Goal: Transaction & Acquisition: Purchase product/service

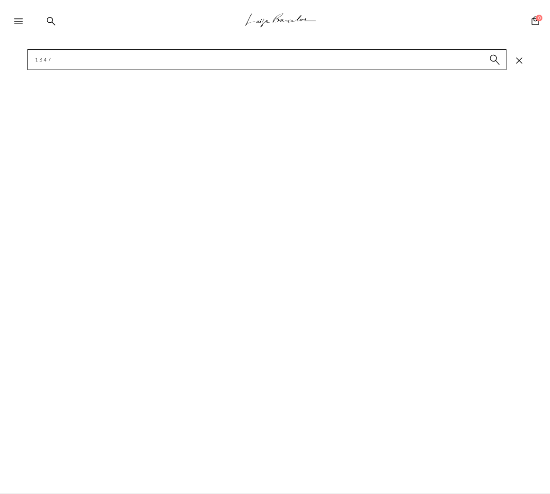
type input "1347*"
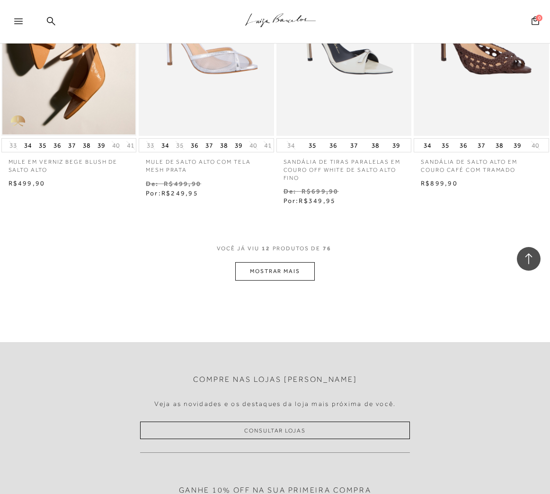
scroll to position [710, 0]
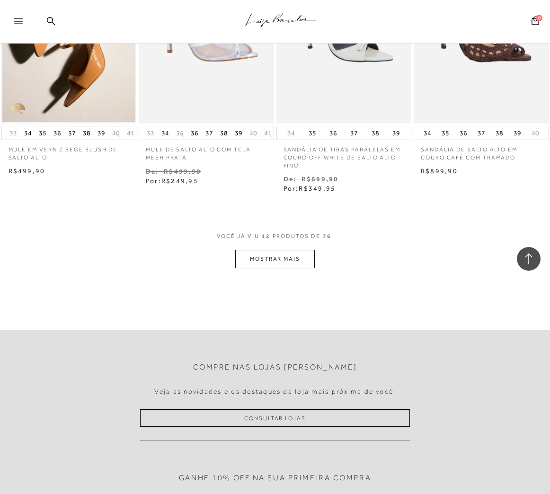
click at [304, 258] on button "MOSTRAR MAIS" at bounding box center [274, 259] width 79 height 18
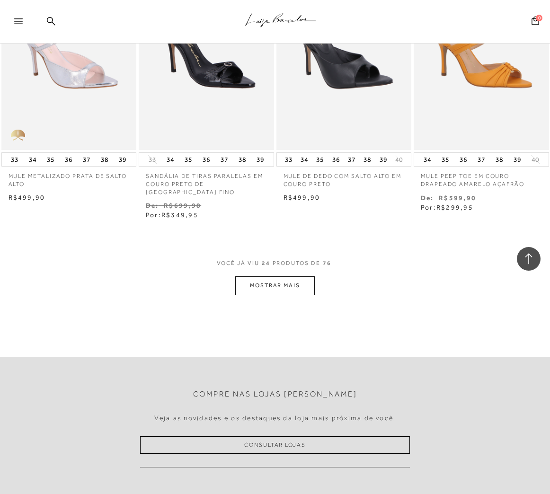
scroll to position [1514, 0]
click at [275, 276] on button "MOSTRAR MAIS" at bounding box center [274, 285] width 79 height 18
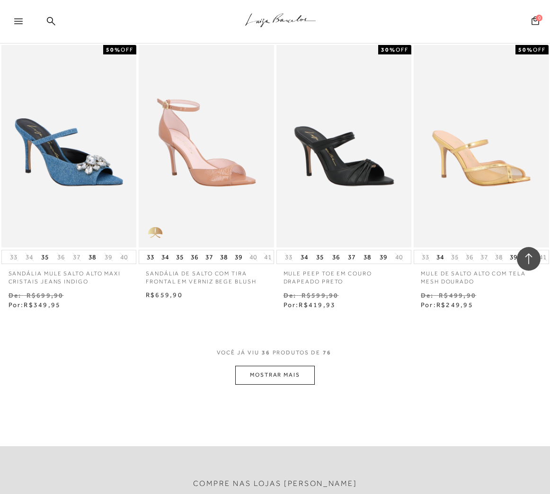
scroll to position [2271, 0]
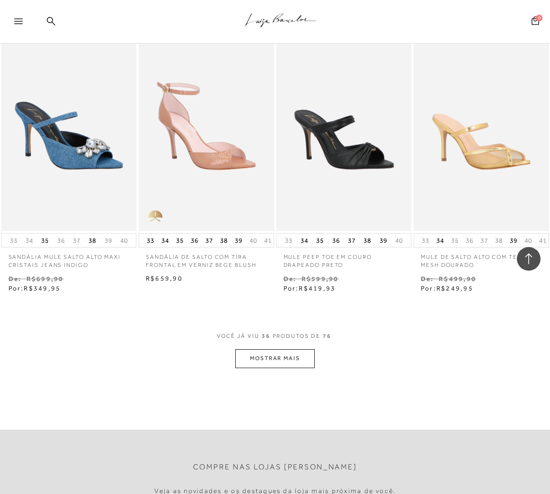
click at [264, 13] on icon ".a{fill-rule:evenodd;stroke:#000!important;stroke-width:0!important;}" at bounding box center [280, 20] width 71 height 20
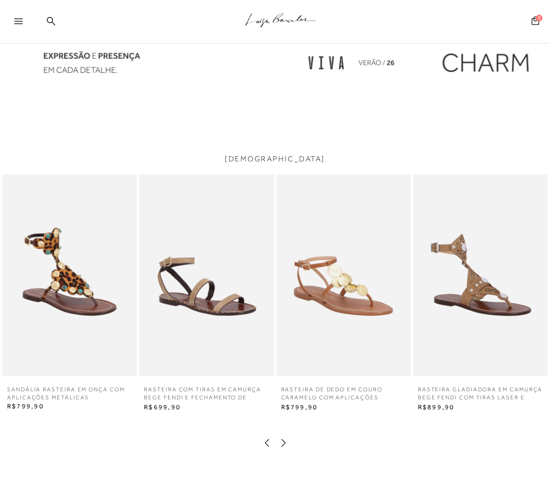
scroll to position [1041, 0]
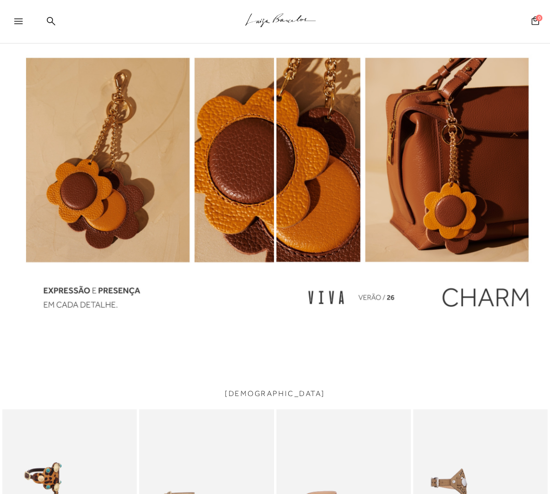
click at [295, 194] on div at bounding box center [412, 190] width 273 height 11
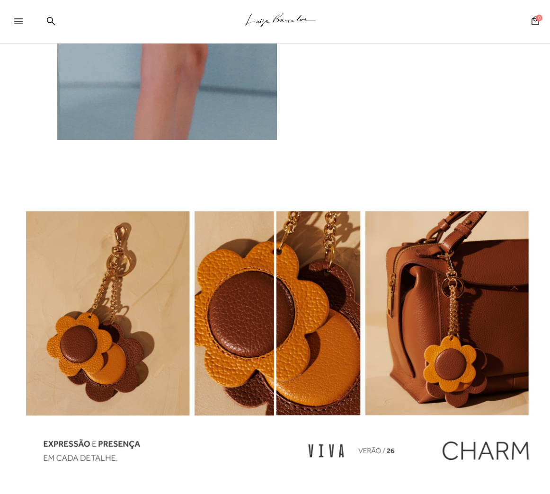
scroll to position [804, 0]
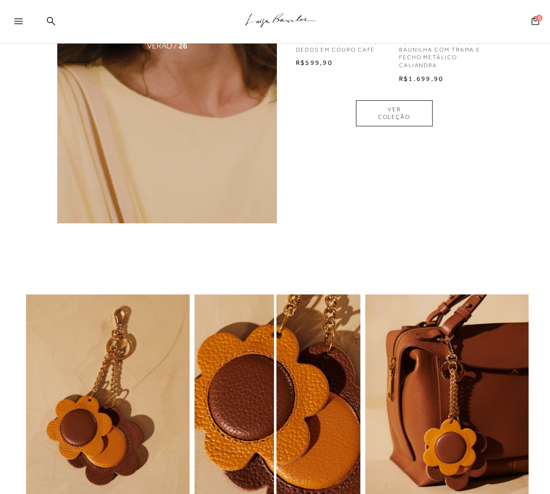
click at [289, 19] on icon ".a{fill-rule:evenodd;stroke:#000!important;stroke-width:0!important;}" at bounding box center [280, 20] width 71 height 20
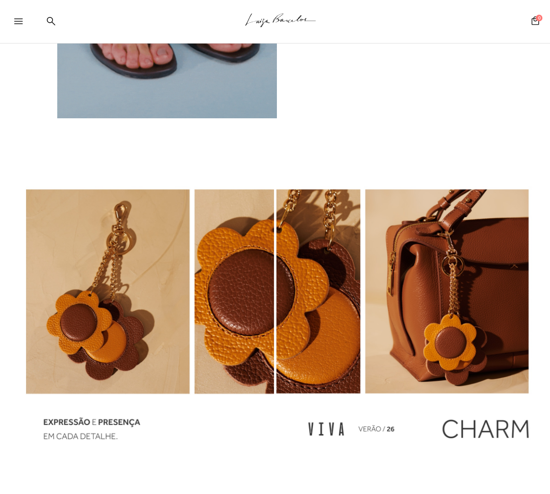
scroll to position [993, 0]
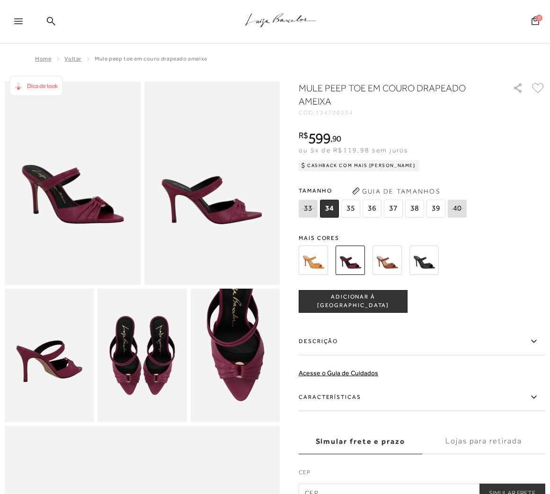
click at [235, 374] on img at bounding box center [235, 355] width 89 height 133
click at [480, 158] on div "R$ 599 , 90 ou 5x de R$119,98 sem juros Cashback com Mais [PERSON_NAME] R$599,90" at bounding box center [422, 150] width 246 height 38
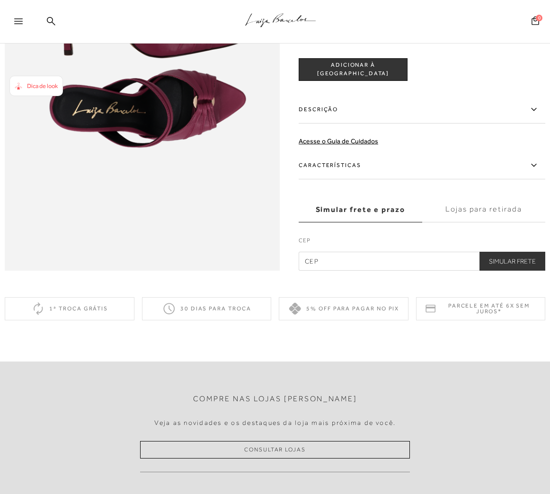
scroll to position [331, 0]
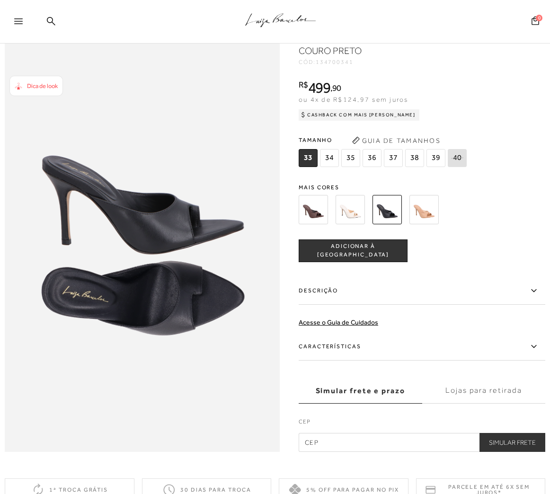
scroll to position [378, 0]
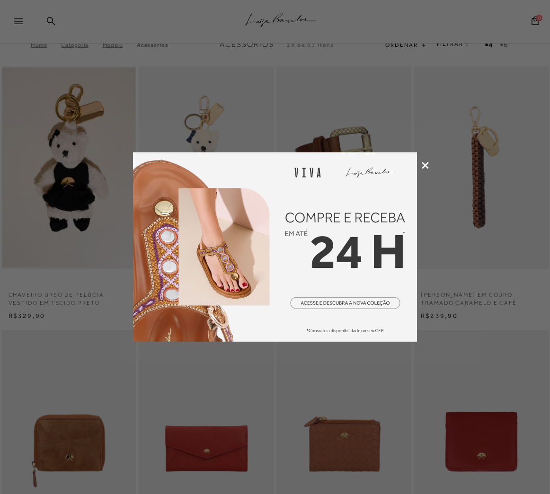
click at [422, 167] on icon at bounding box center [425, 165] width 7 height 7
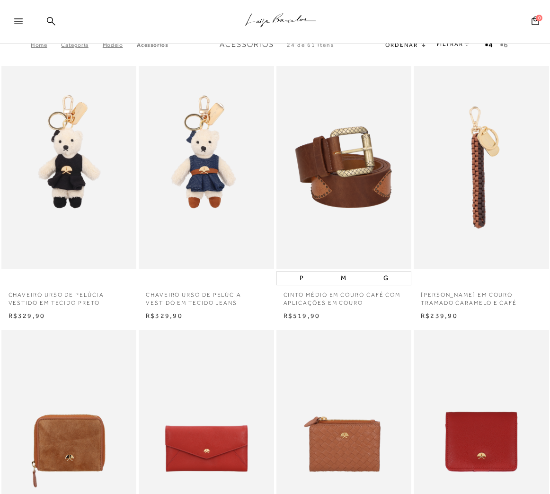
click at [81, 178] on img at bounding box center [69, 167] width 134 height 202
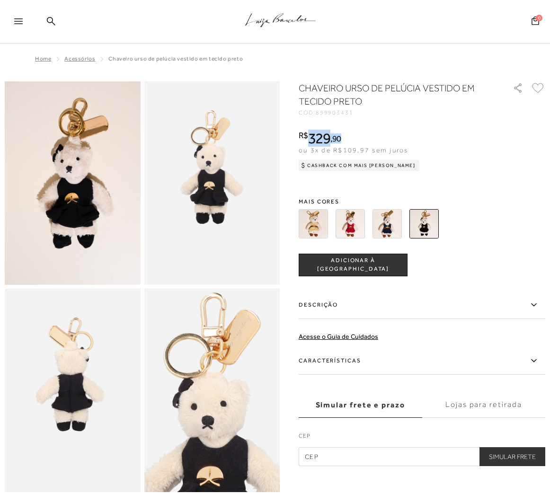
drag, startPoint x: 308, startPoint y: 144, endPoint x: 344, endPoint y: 142, distance: 36.5
click at [344, 142] on div "R$ 329 , 90" at bounding box center [359, 138] width 121 height 15
click at [430, 142] on div "R$ 329 , 90 ou 3x de R$109,97 sem juros Cashback com Mais Luiza R$ 329,90" at bounding box center [422, 150] width 246 height 38
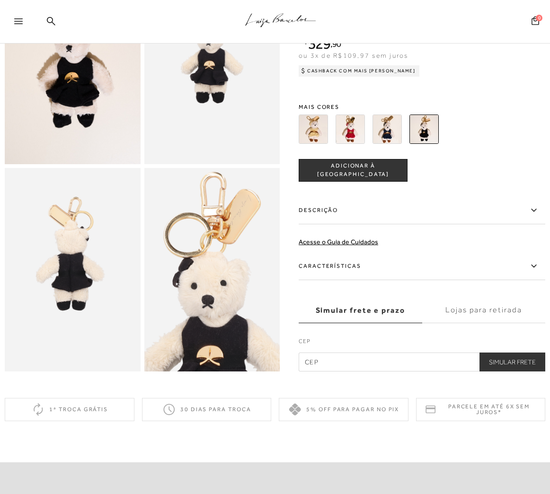
scroll to position [142, 0]
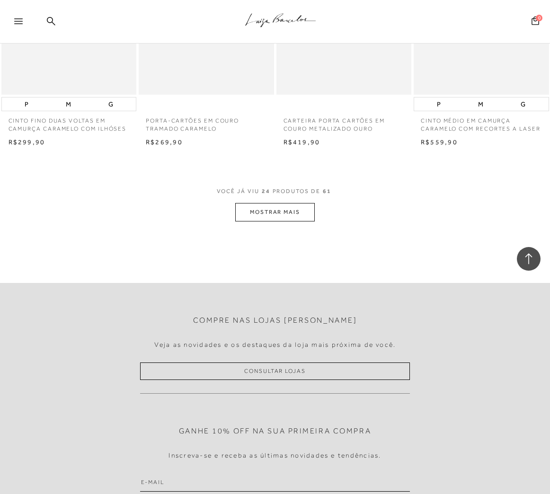
scroll to position [1561, 0]
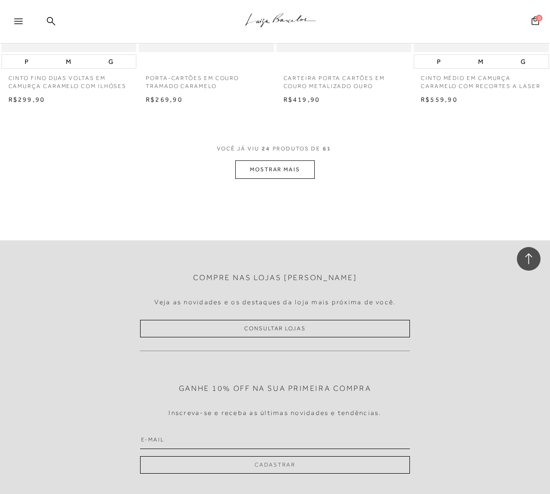
click at [292, 162] on button "MOSTRAR MAIS" at bounding box center [274, 169] width 79 height 18
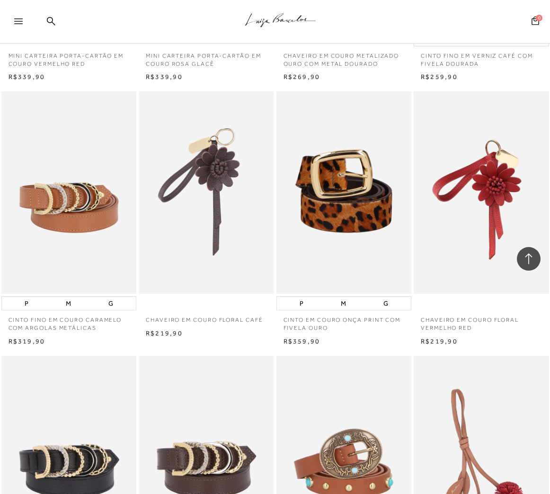
scroll to position [2649, 0]
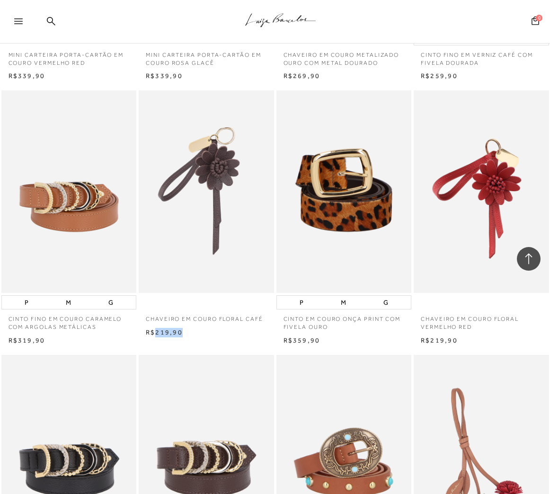
drag, startPoint x: 154, startPoint y: 327, endPoint x: 181, endPoint y: 328, distance: 27.0
click at [181, 328] on span "R$219,90" at bounding box center [164, 332] width 37 height 8
click at [239, 333] on div "CINTO FINO EM COURO CARAMELO COM ARGOLAS METÁLICAS P M G" at bounding box center [275, 217] width 550 height 257
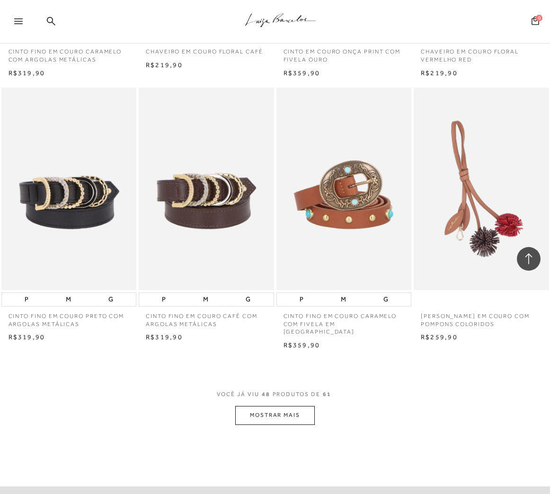
scroll to position [2933, 0]
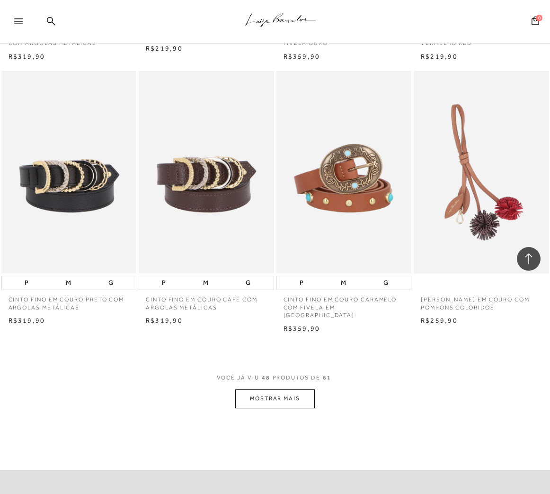
click at [274, 389] on button "MOSTRAR MAIS" at bounding box center [274, 398] width 79 height 18
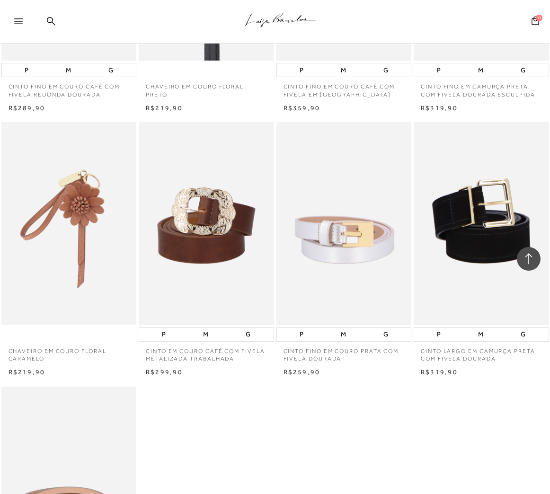
scroll to position [3737, 0]
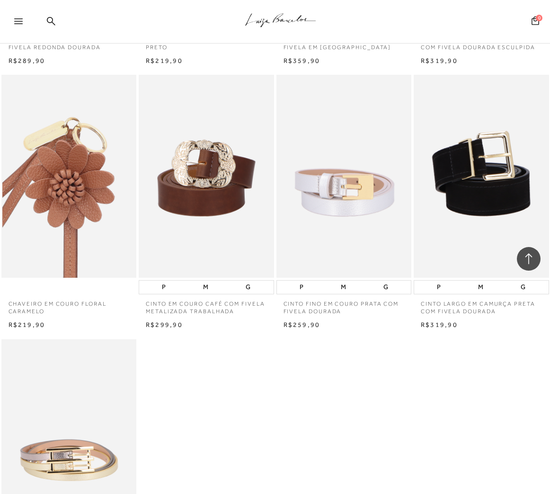
click at [62, 218] on img at bounding box center [69, 176] width 134 height 202
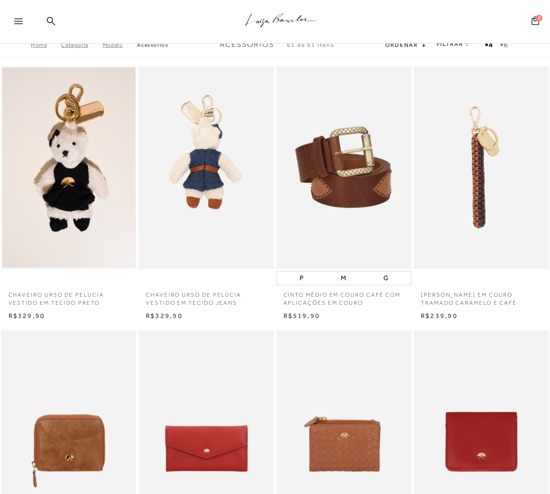
click at [194, 195] on img at bounding box center [207, 167] width 134 height 202
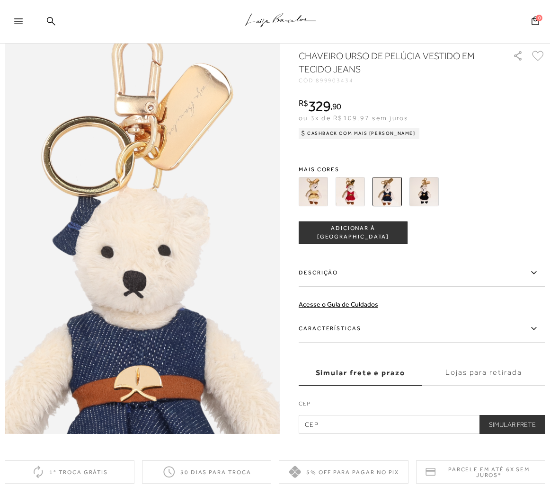
scroll to position [284, 0]
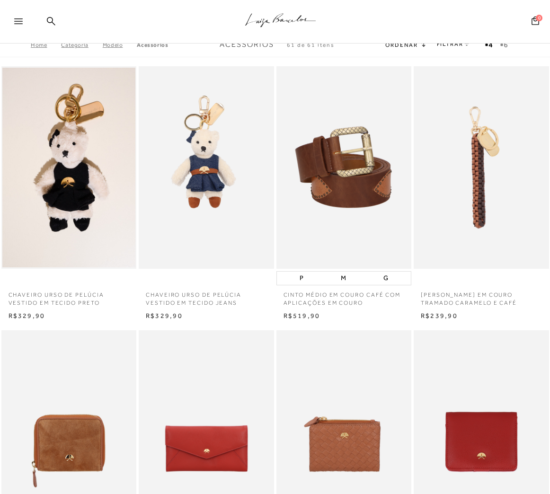
click at [283, 21] on icon ".a{fill-rule:evenodd;stroke:#000!important;stroke-width:0!important;}" at bounding box center [280, 20] width 71 height 20
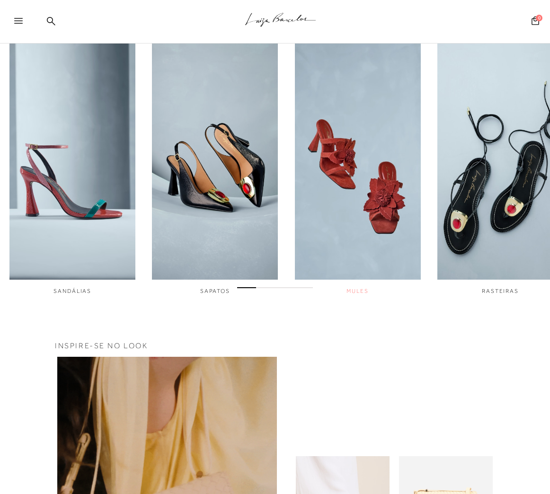
scroll to position [284, 0]
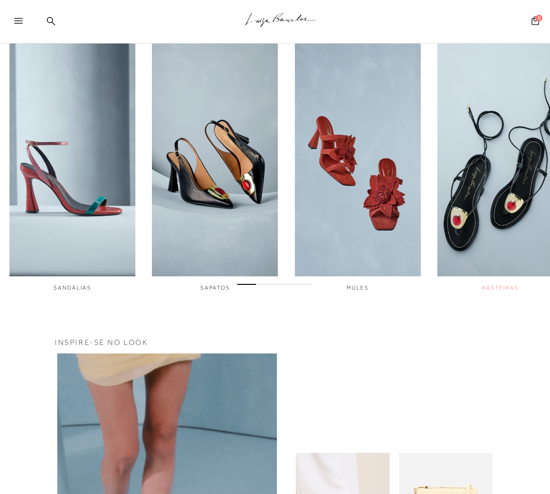
click at [511, 202] on img "4 / 6" at bounding box center [500, 158] width 126 height 236
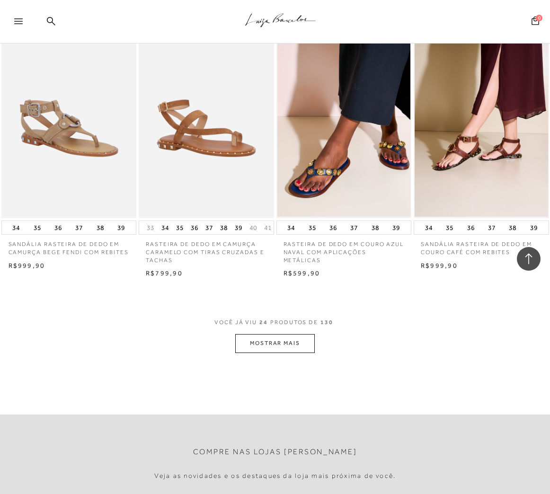
scroll to position [1419, 0]
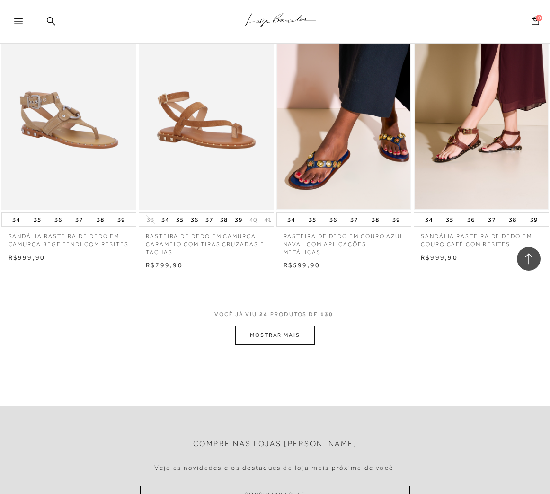
click at [285, 333] on button "MOSTRAR MAIS" at bounding box center [274, 335] width 79 height 18
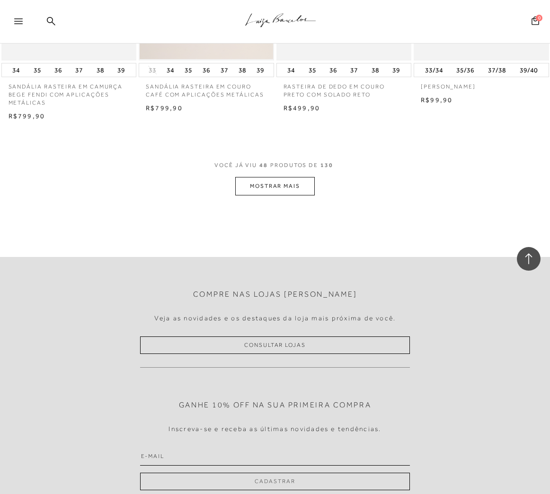
scroll to position [3217, 0]
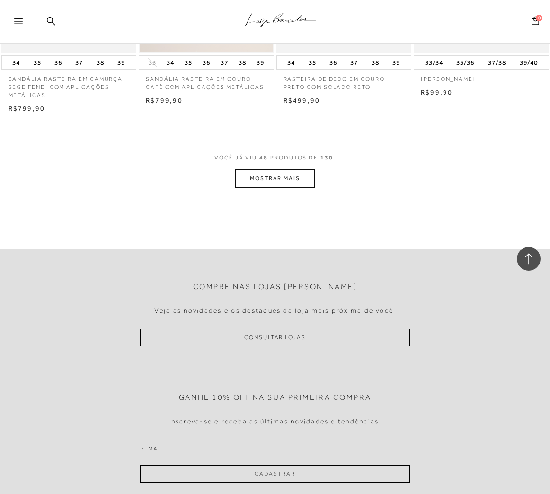
click at [284, 185] on button "MOSTRAR MAIS" at bounding box center [274, 178] width 79 height 18
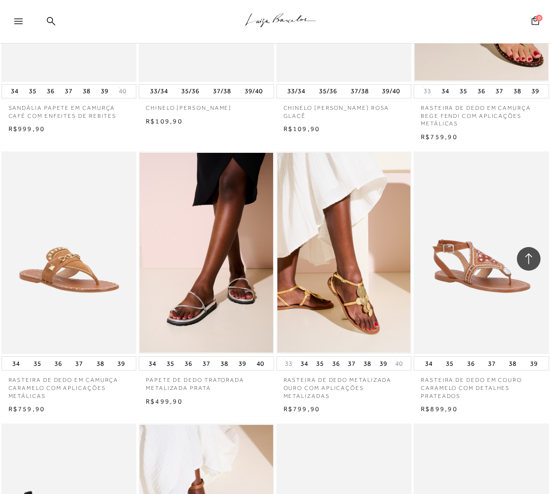
scroll to position [3737, 0]
